Goal: Task Accomplishment & Management: Use online tool/utility

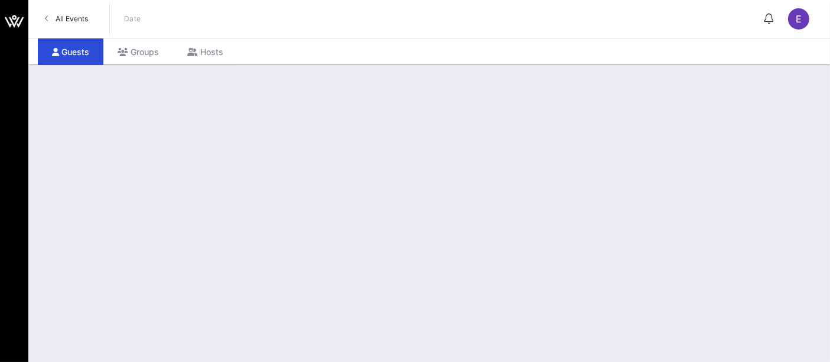
click at [79, 23] on link "All Events" at bounding box center [66, 18] width 57 height 19
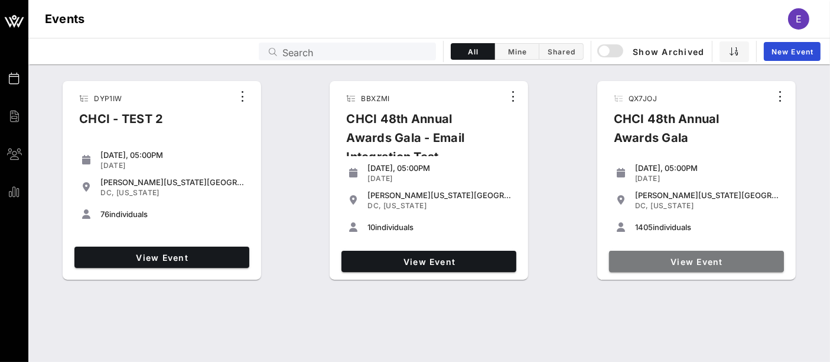
click at [690, 262] on span "View Event" at bounding box center [696, 261] width 165 height 10
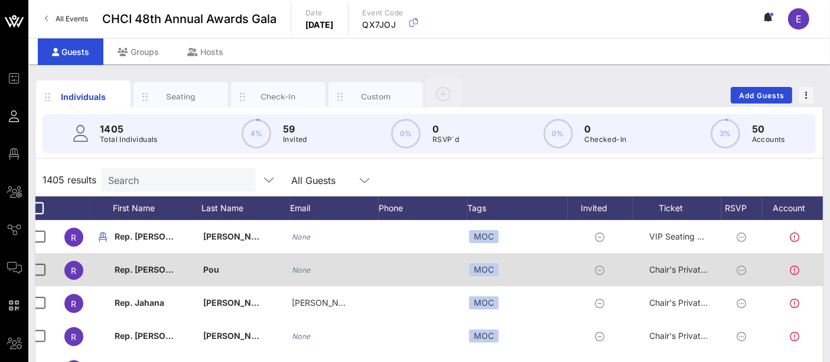
scroll to position [0, 10]
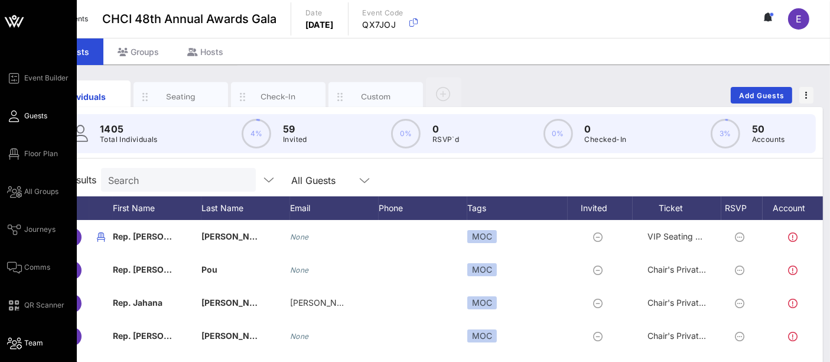
click at [31, 346] on span "Team" at bounding box center [33, 342] width 19 height 11
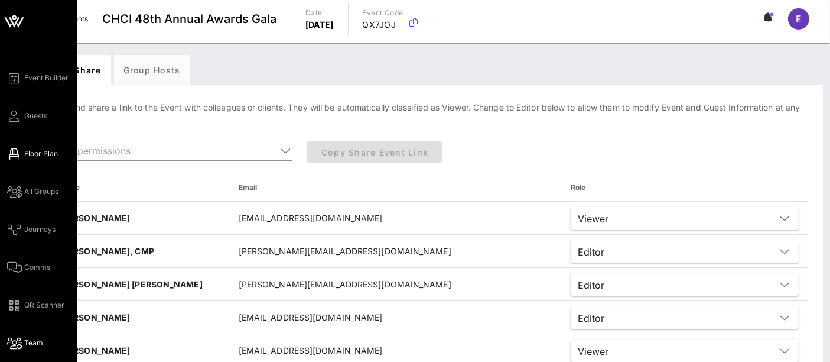
click at [37, 158] on span "Floor Plan" at bounding box center [41, 153] width 34 height 11
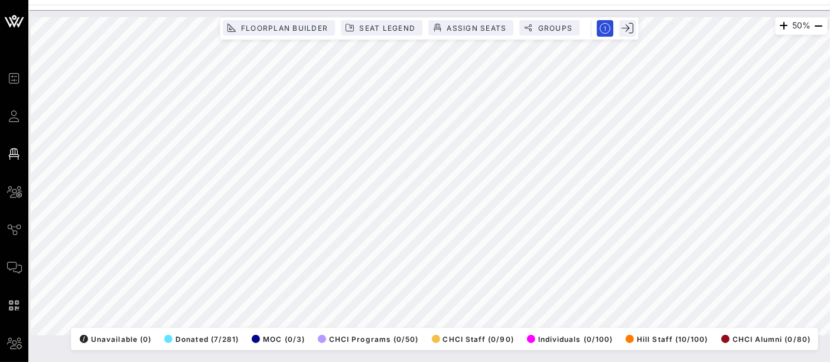
click at [448, 361] on html "Event Builder Guests Floor Plan All Groups Journeys Comms QR Scanner Team Setti…" at bounding box center [415, 181] width 830 height 362
click at [480, 361] on html "Event Builder Guests Floor Plan All Groups Journeys Comms QR Scanner Team Setti…" at bounding box center [415, 181] width 830 height 362
click at [304, 24] on span "Floorplan Builder" at bounding box center [283, 28] width 87 height 9
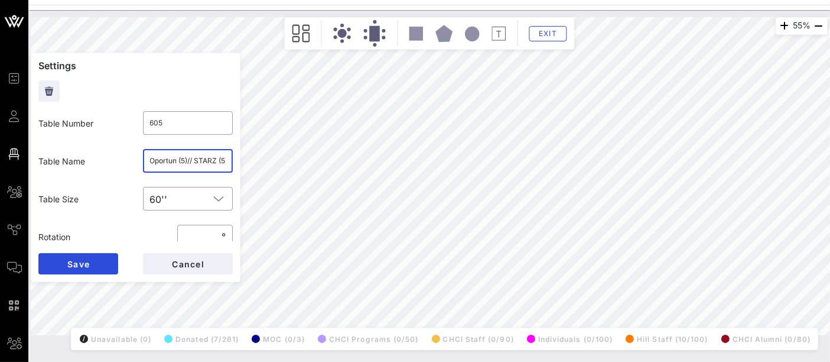
click at [182, 157] on input "Oportun (5)// STARZ (5)" at bounding box center [188, 160] width 76 height 19
type input "Oportun (5) / STARZ (5)"
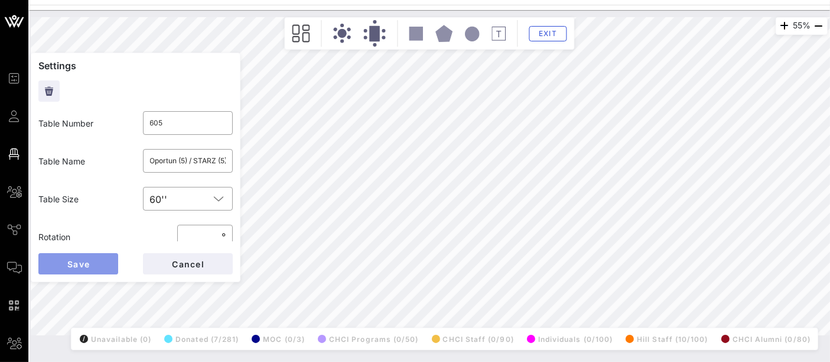
click at [81, 262] on span "Save" at bounding box center [78, 264] width 23 height 10
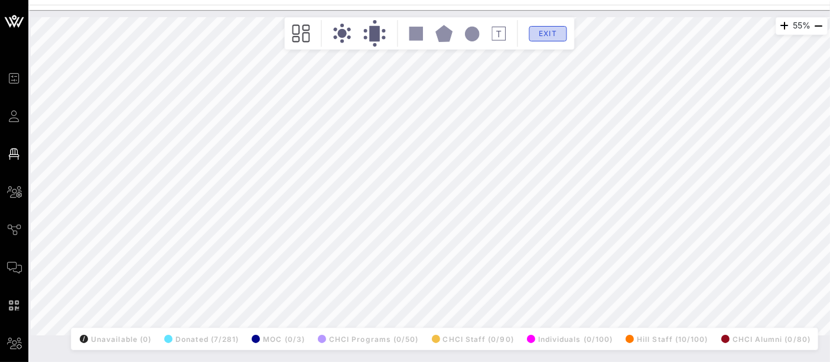
click at [542, 34] on span "Exit" at bounding box center [547, 33] width 22 height 9
